Goal: Check status: Check status

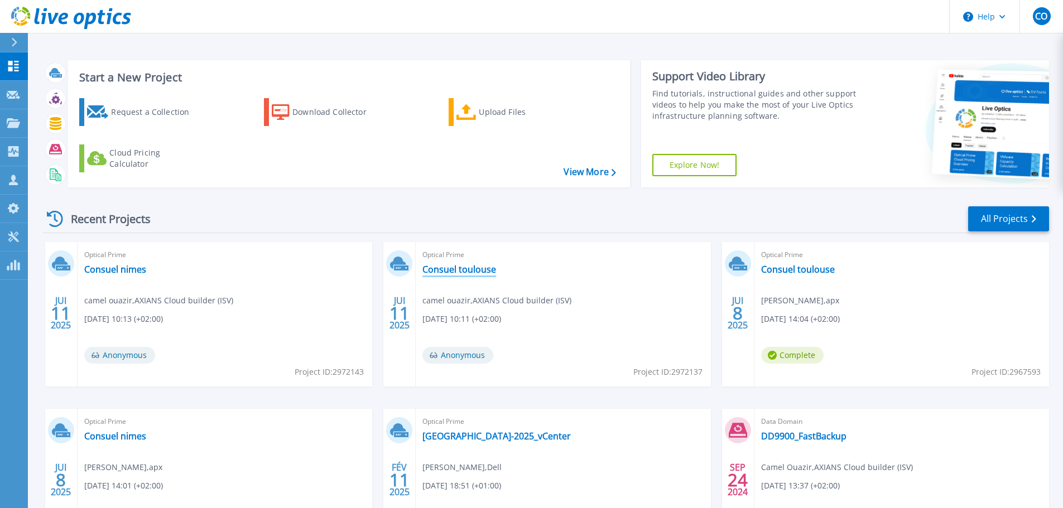
click at [470, 271] on link "Consuel toulouse" at bounding box center [459, 269] width 74 height 11
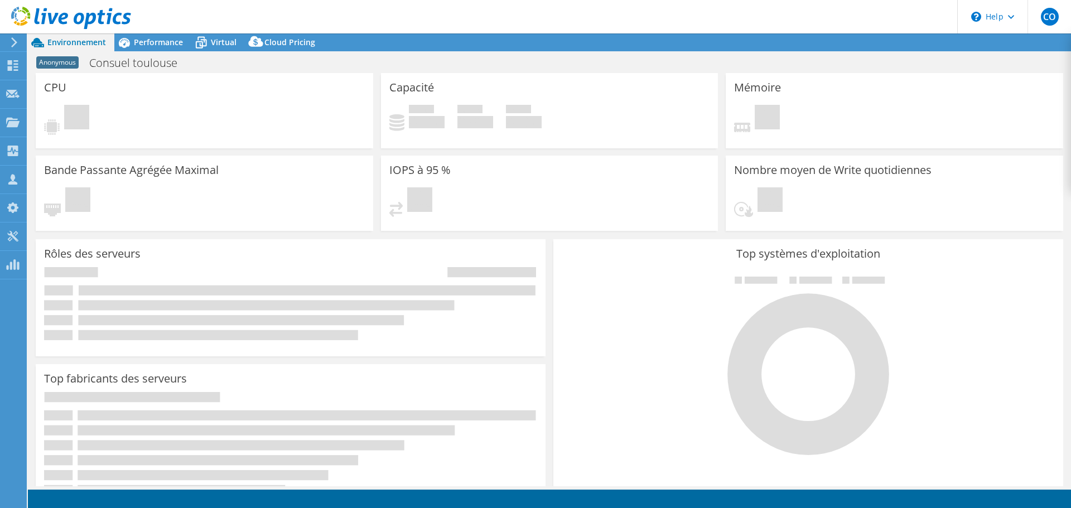
select select "EUFrankfurt"
select select "USD"
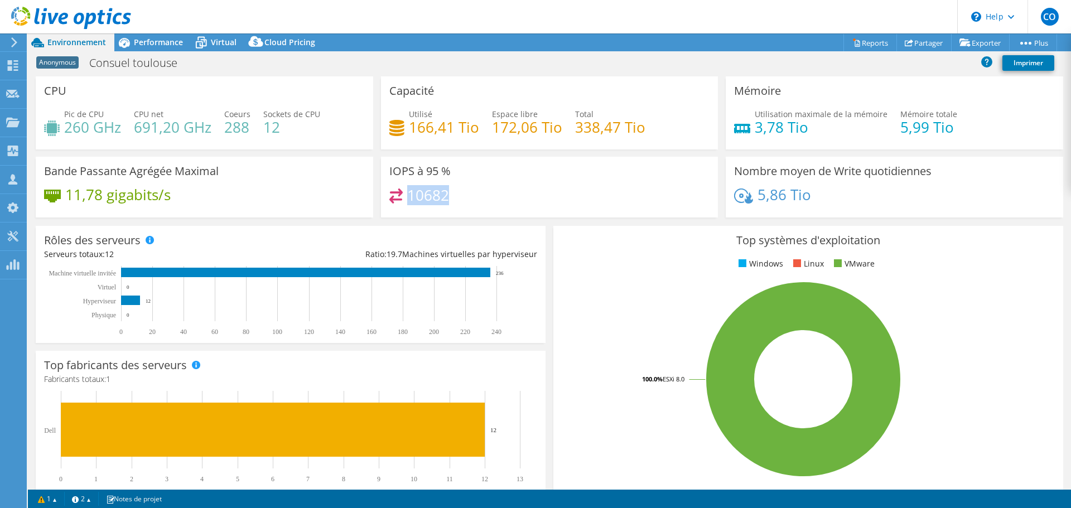
drag, startPoint x: 437, startPoint y: 191, endPoint x: 407, endPoint y: 196, distance: 31.1
click at [407, 196] on div "10682" at bounding box center [549, 201] width 321 height 24
drag, startPoint x: 50, startPoint y: 66, endPoint x: 14, endPoint y: 66, distance: 35.7
click at [14, 66] on use at bounding box center [13, 65] width 11 height 11
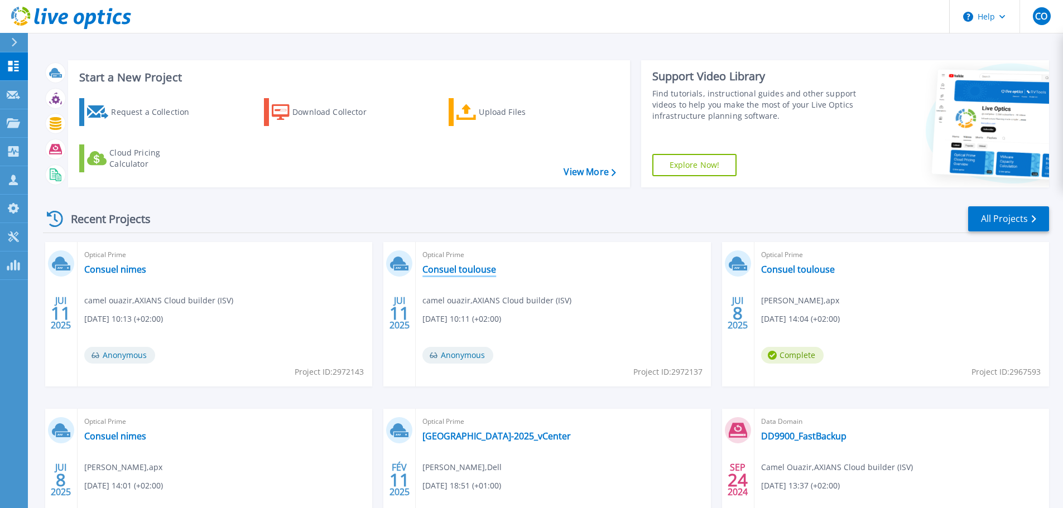
drag, startPoint x: 457, startPoint y: 273, endPoint x: 470, endPoint y: 279, distance: 14.7
click at [457, 273] on link "Consuel toulouse" at bounding box center [459, 269] width 74 height 11
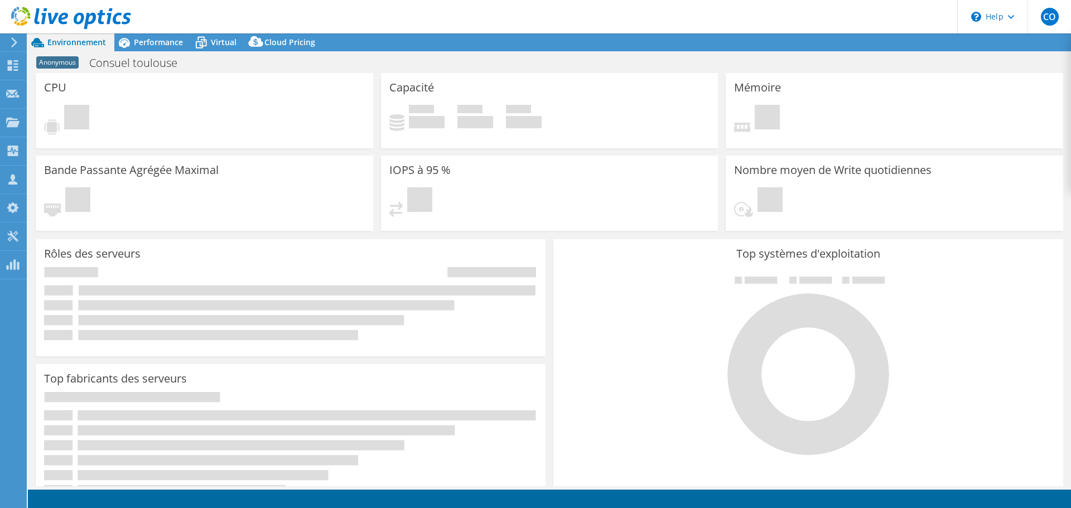
select select "EUFrankfurt"
select select "USD"
